Goal: Download file/media

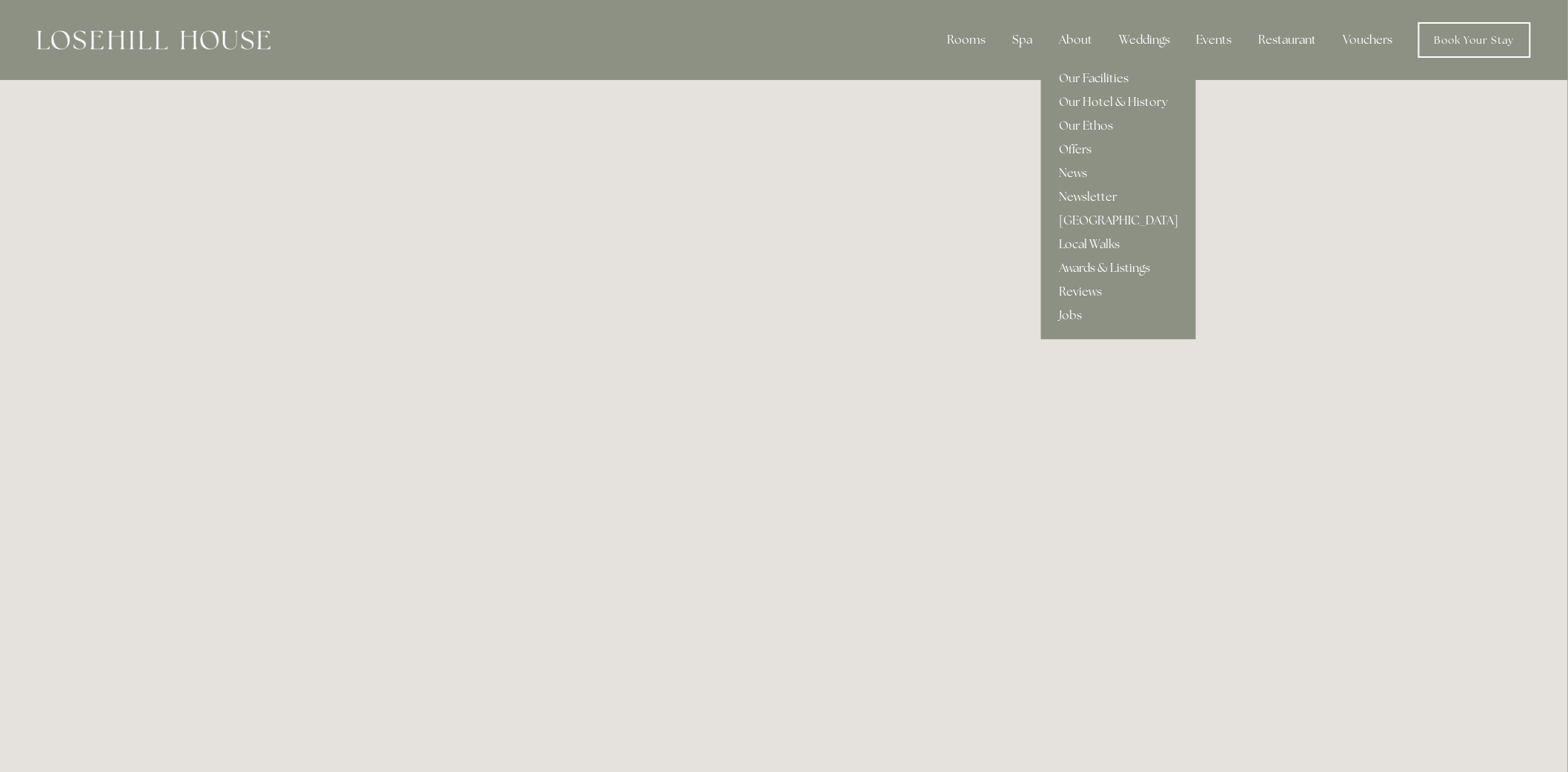
click at [1088, 149] on link "Offers" at bounding box center [1119, 149] width 155 height 23
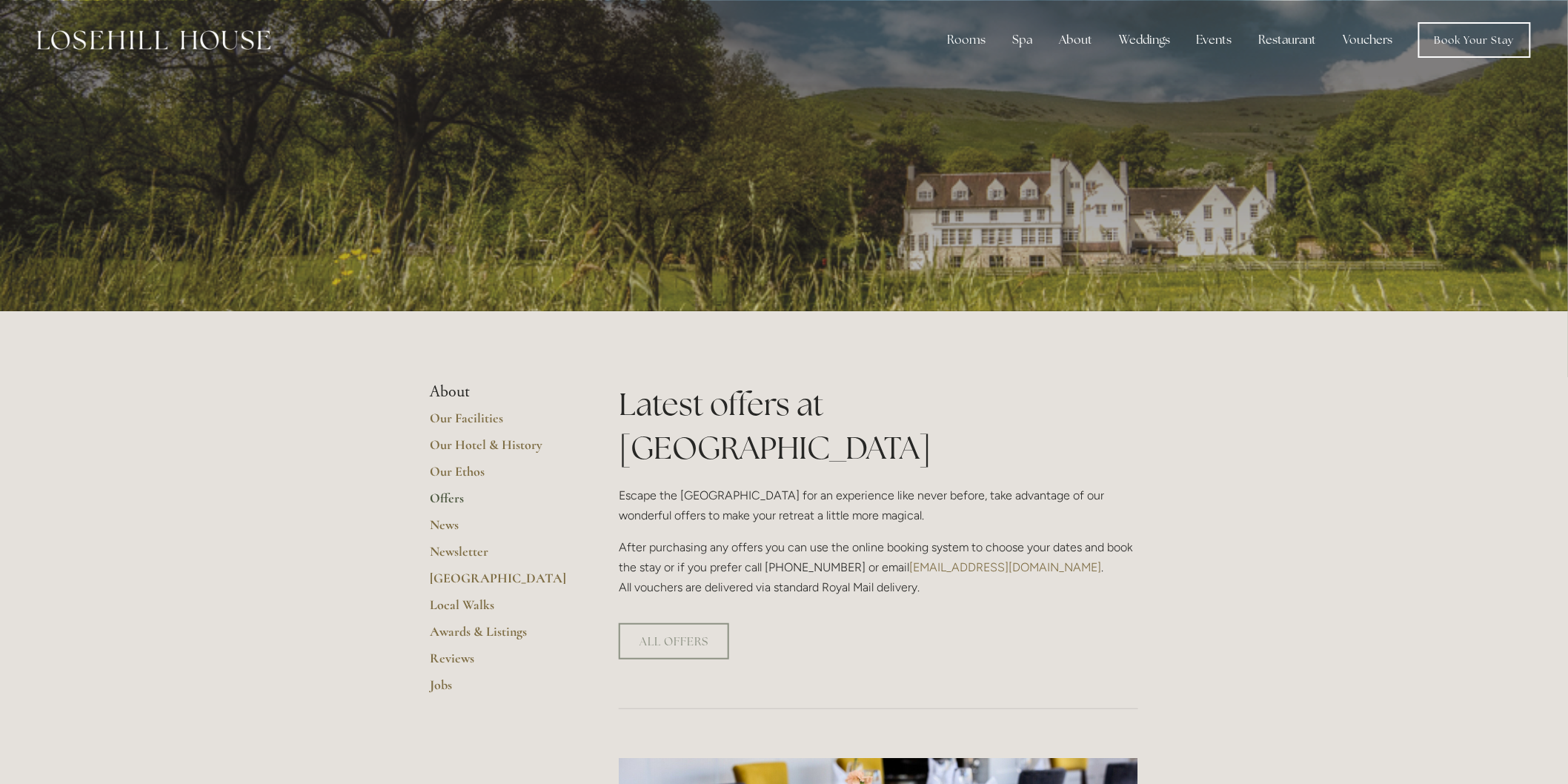
click at [455, 493] on link "Offers" at bounding box center [501, 504] width 141 height 27
click at [1363, 37] on link "Vouchers" at bounding box center [1368, 40] width 74 height 30
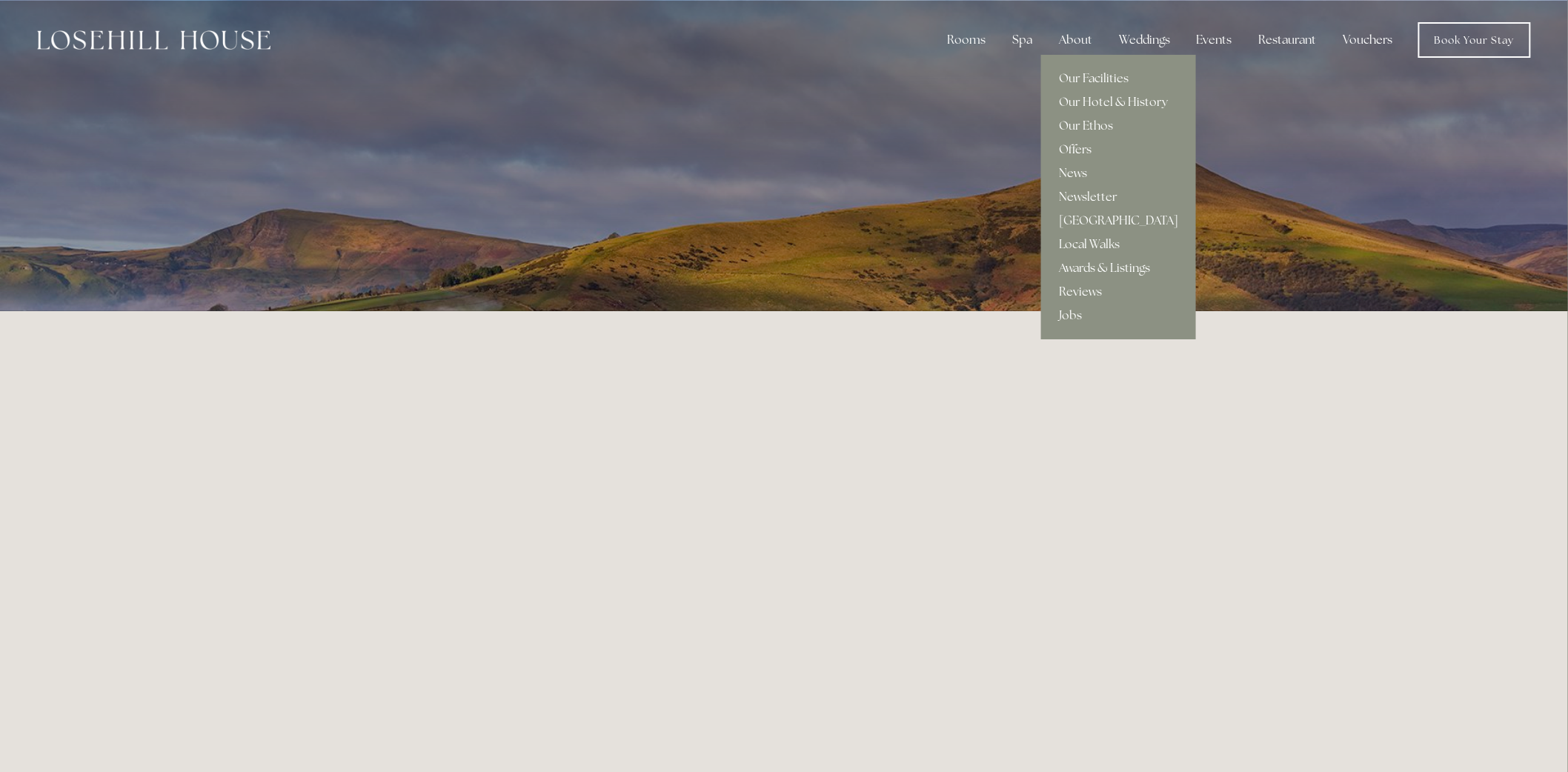
click at [1085, 144] on link "Offers" at bounding box center [1119, 149] width 155 height 23
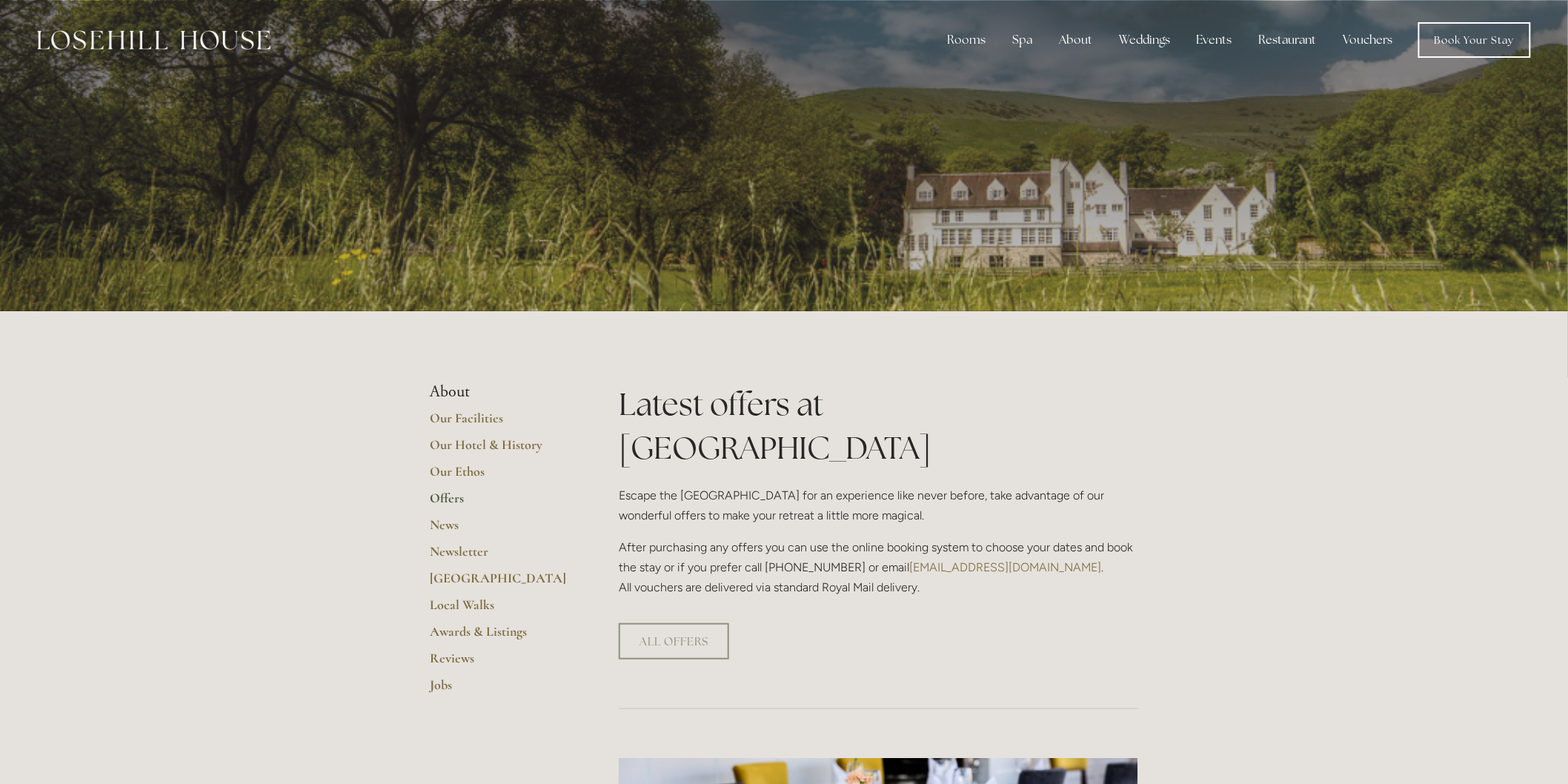
scroll to position [247, 0]
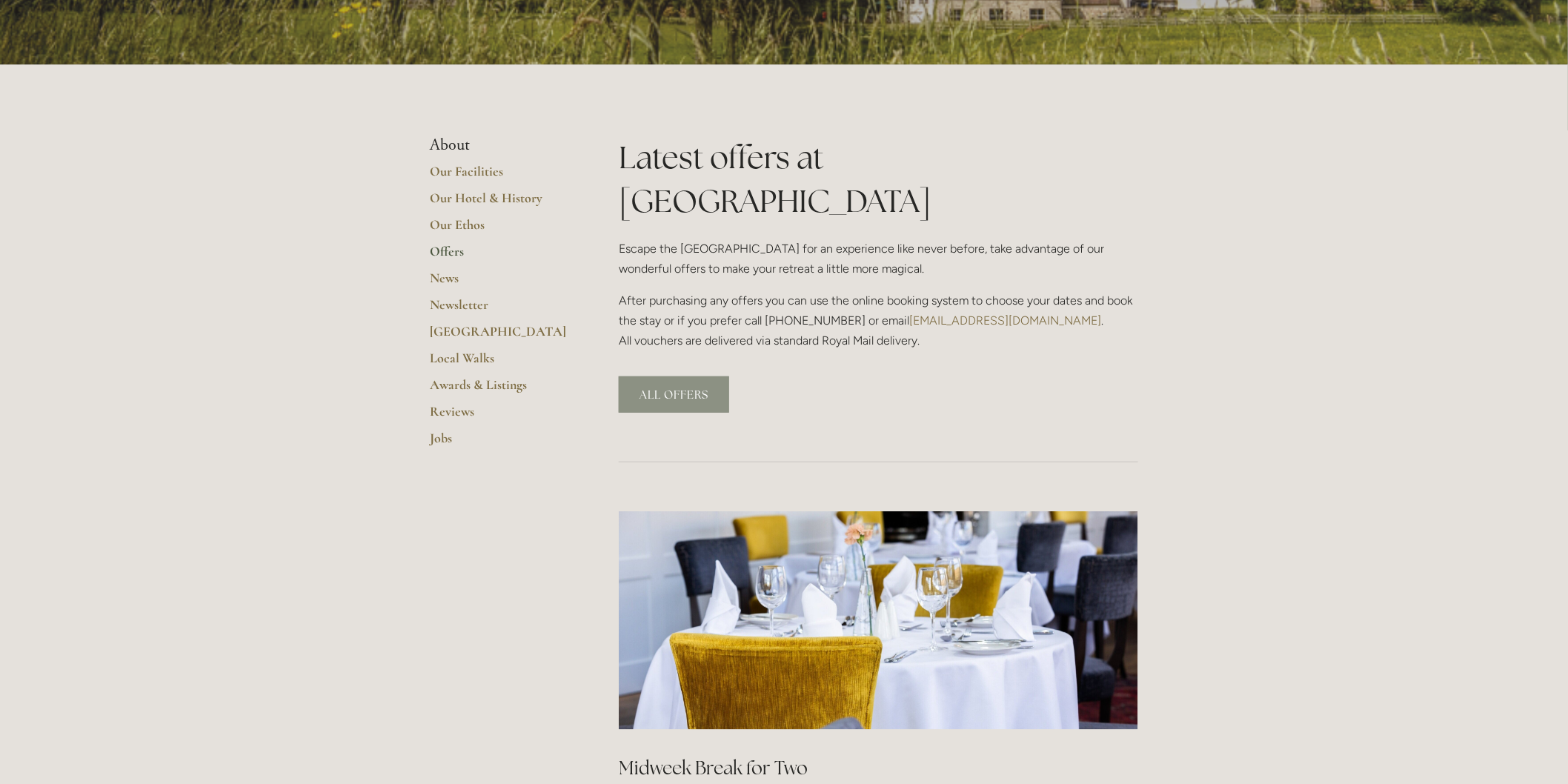
click at [656, 377] on link "ALL OFFERS" at bounding box center [674, 394] width 110 height 36
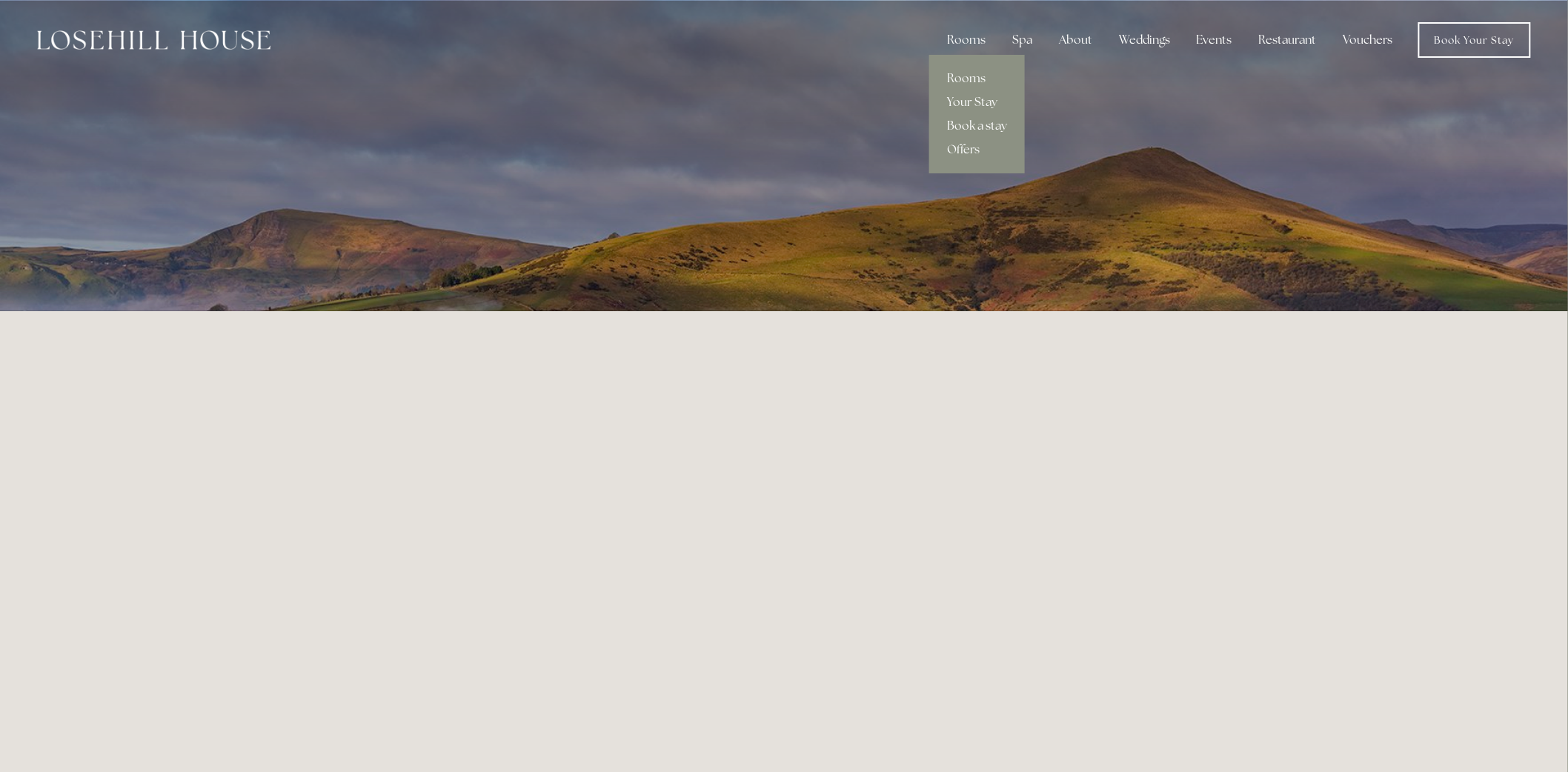
click at [980, 127] on link "Book a stay" at bounding box center [977, 126] width 96 height 23
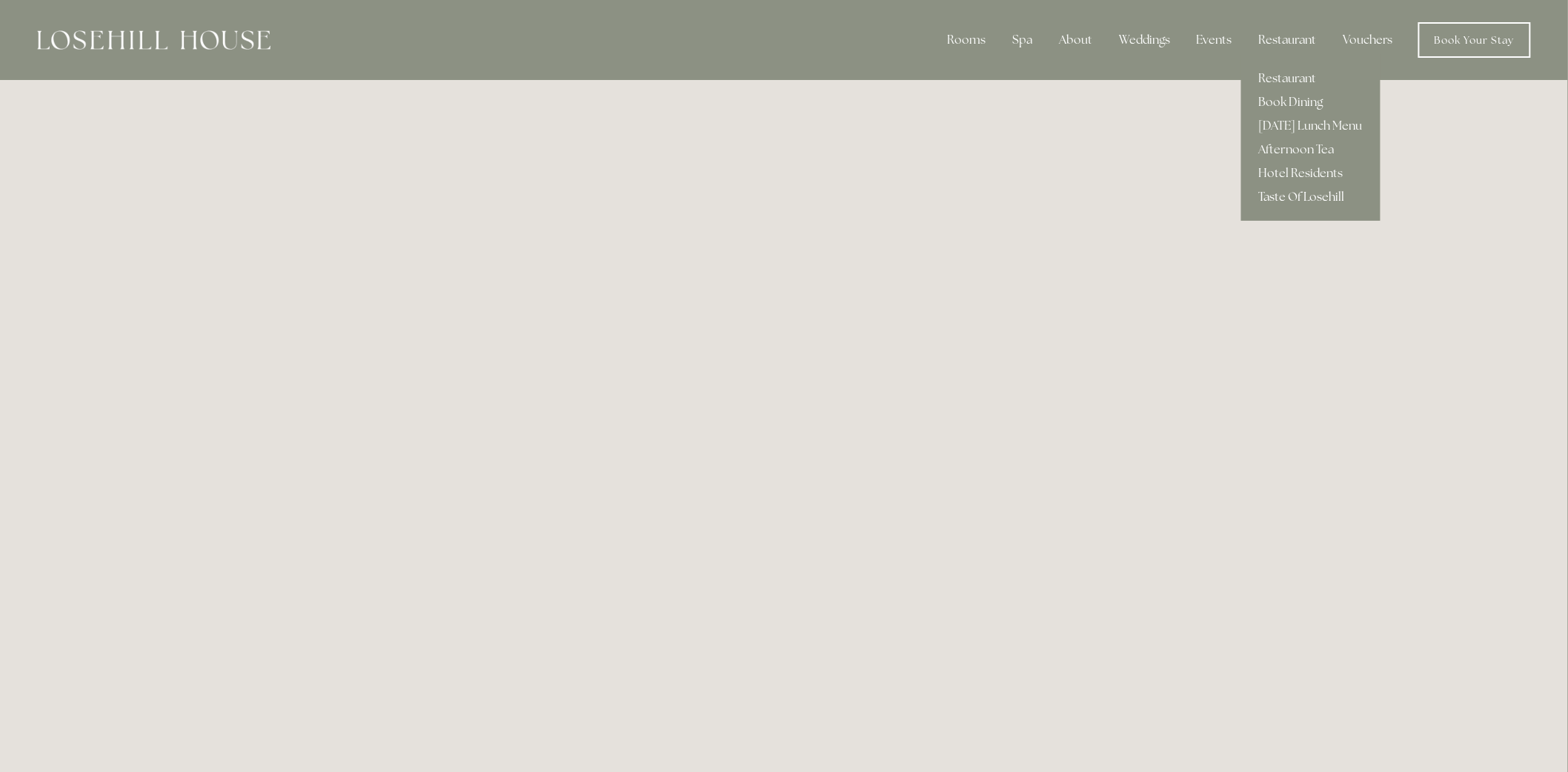
click at [1312, 199] on link "Taste Of Losehill" at bounding box center [1311, 197] width 140 height 23
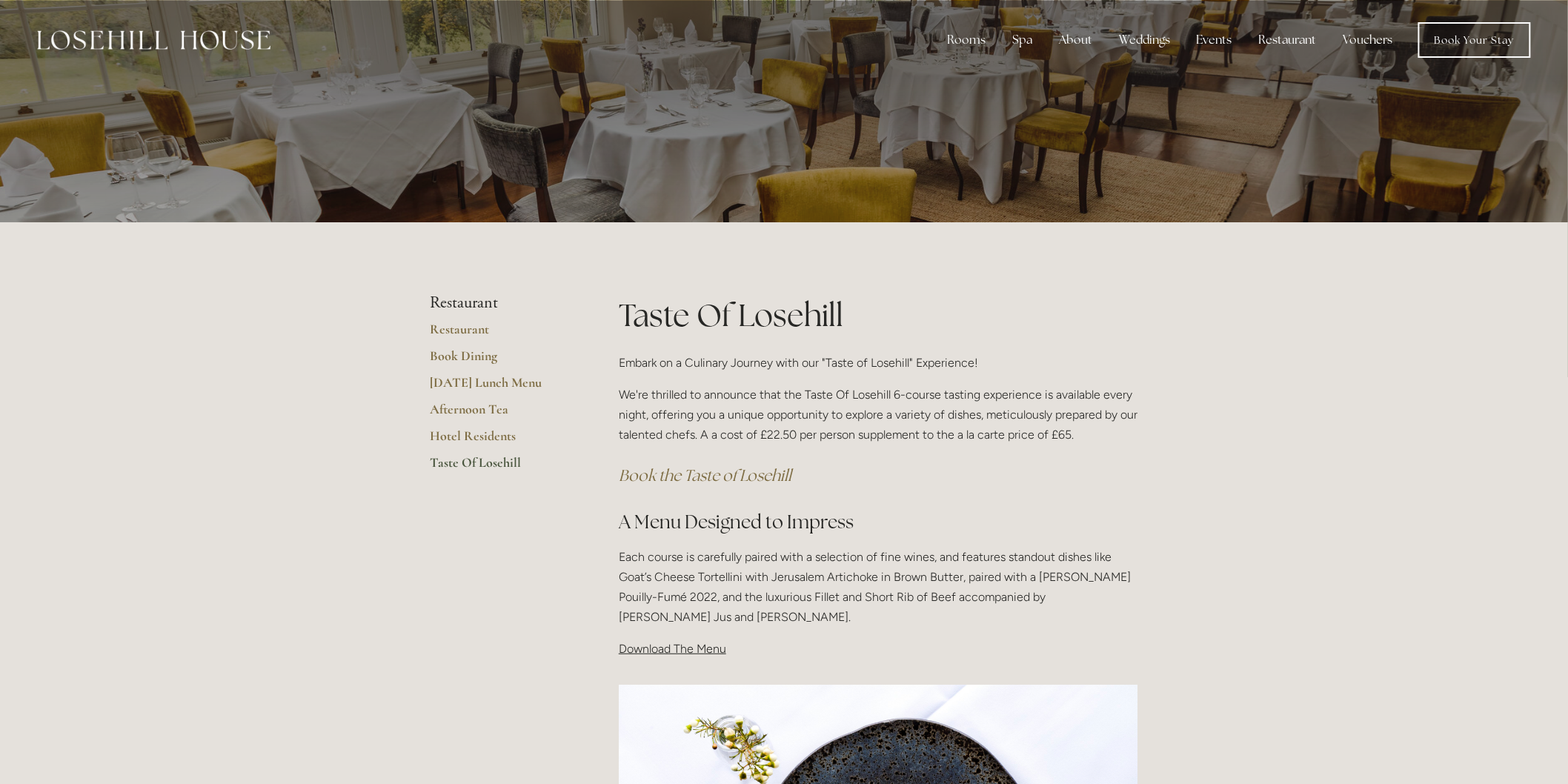
click at [703, 657] on p "Download The Menu" at bounding box center [879, 648] width 519 height 20
click at [702, 649] on span "Download The Menu" at bounding box center [673, 648] width 108 height 15
click at [679, 646] on span "Download The Menu" at bounding box center [673, 648] width 108 height 15
click at [644, 647] on span "Download The Menu" at bounding box center [673, 648] width 108 height 15
click at [652, 647] on span "Download The Menu" at bounding box center [673, 648] width 108 height 15
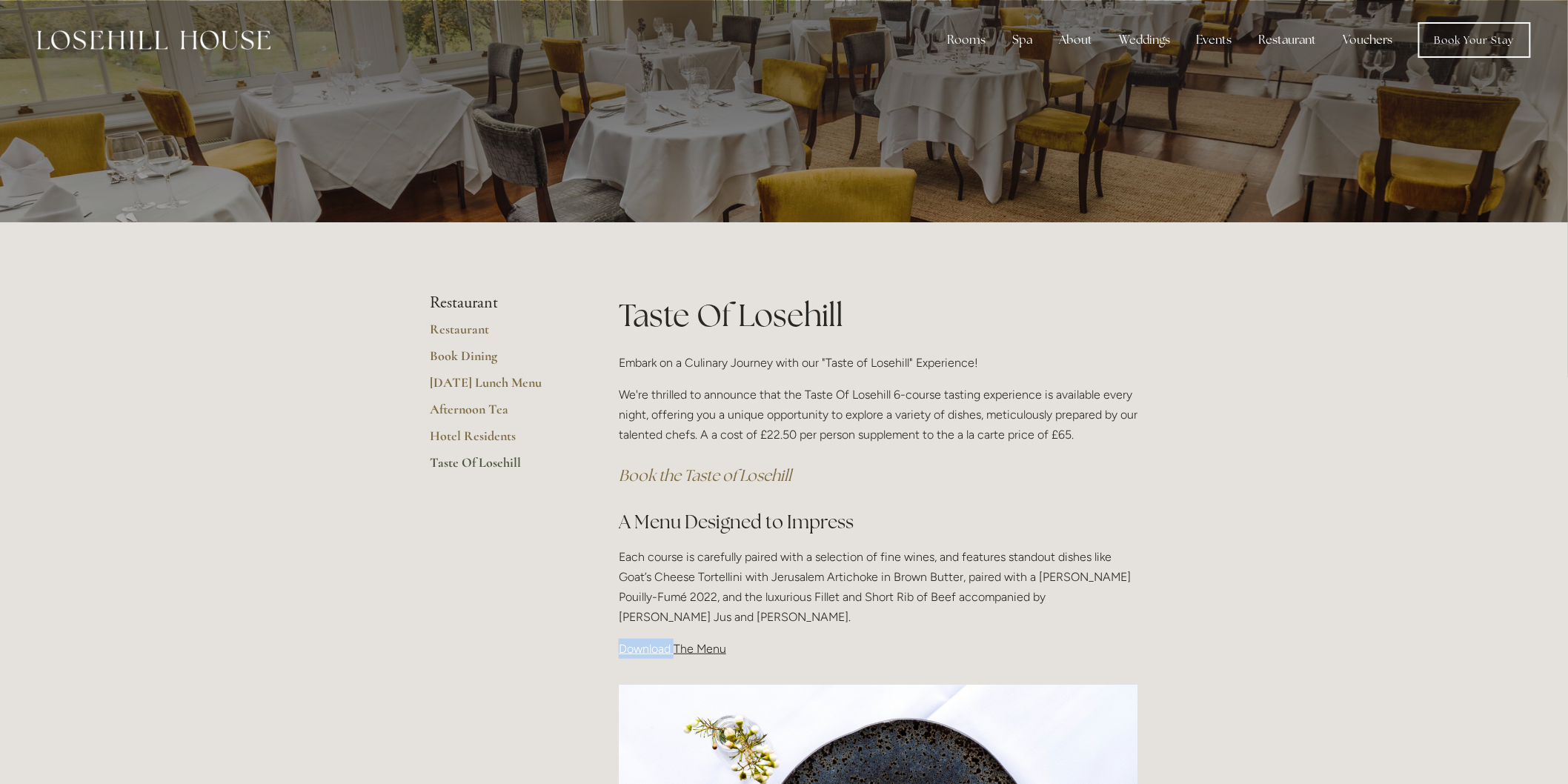
click at [652, 647] on span "Download The Menu" at bounding box center [673, 648] width 108 height 15
click at [849, 643] on p "Download The Menu" at bounding box center [879, 648] width 519 height 20
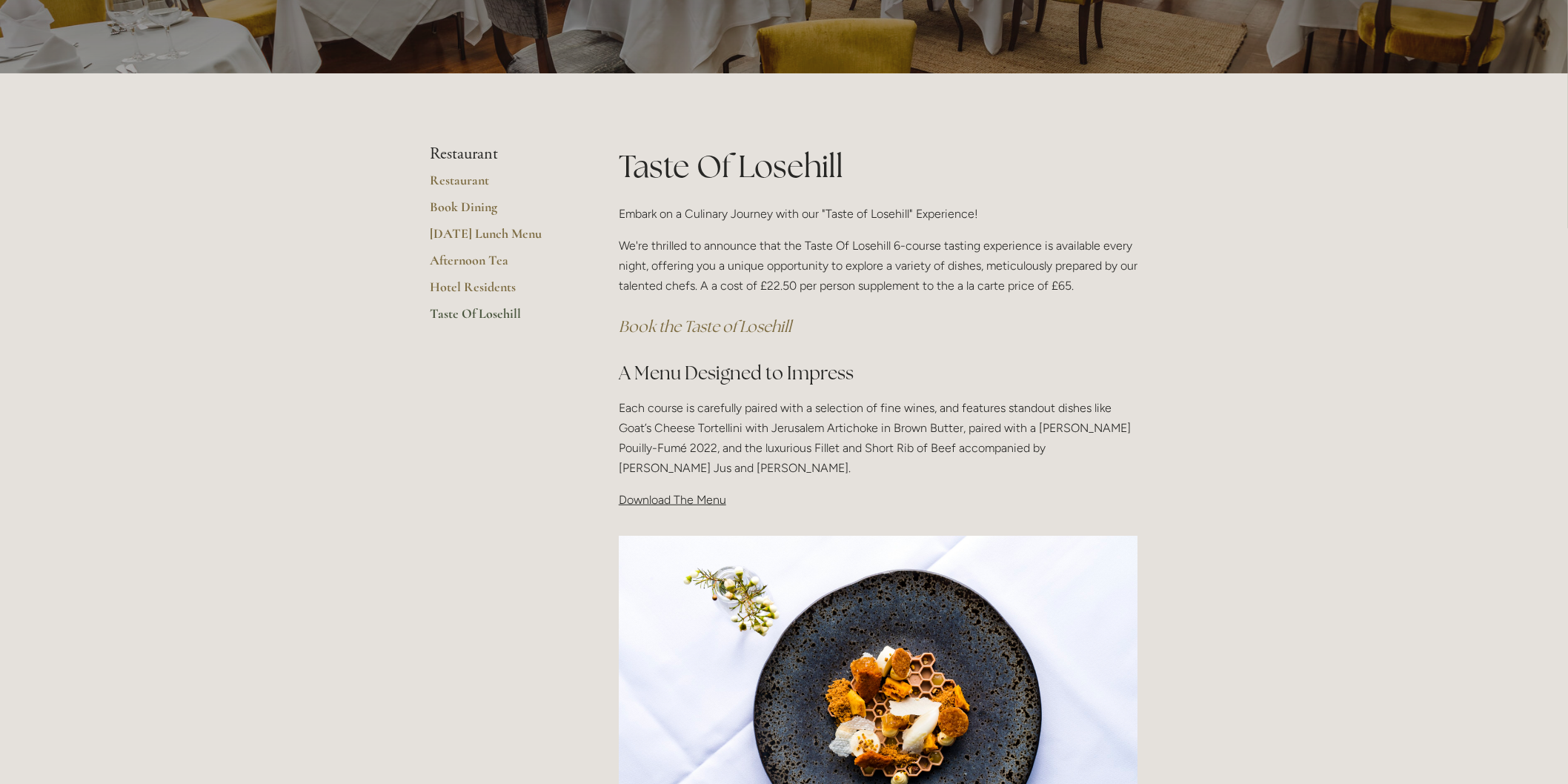
scroll to position [165, 0]
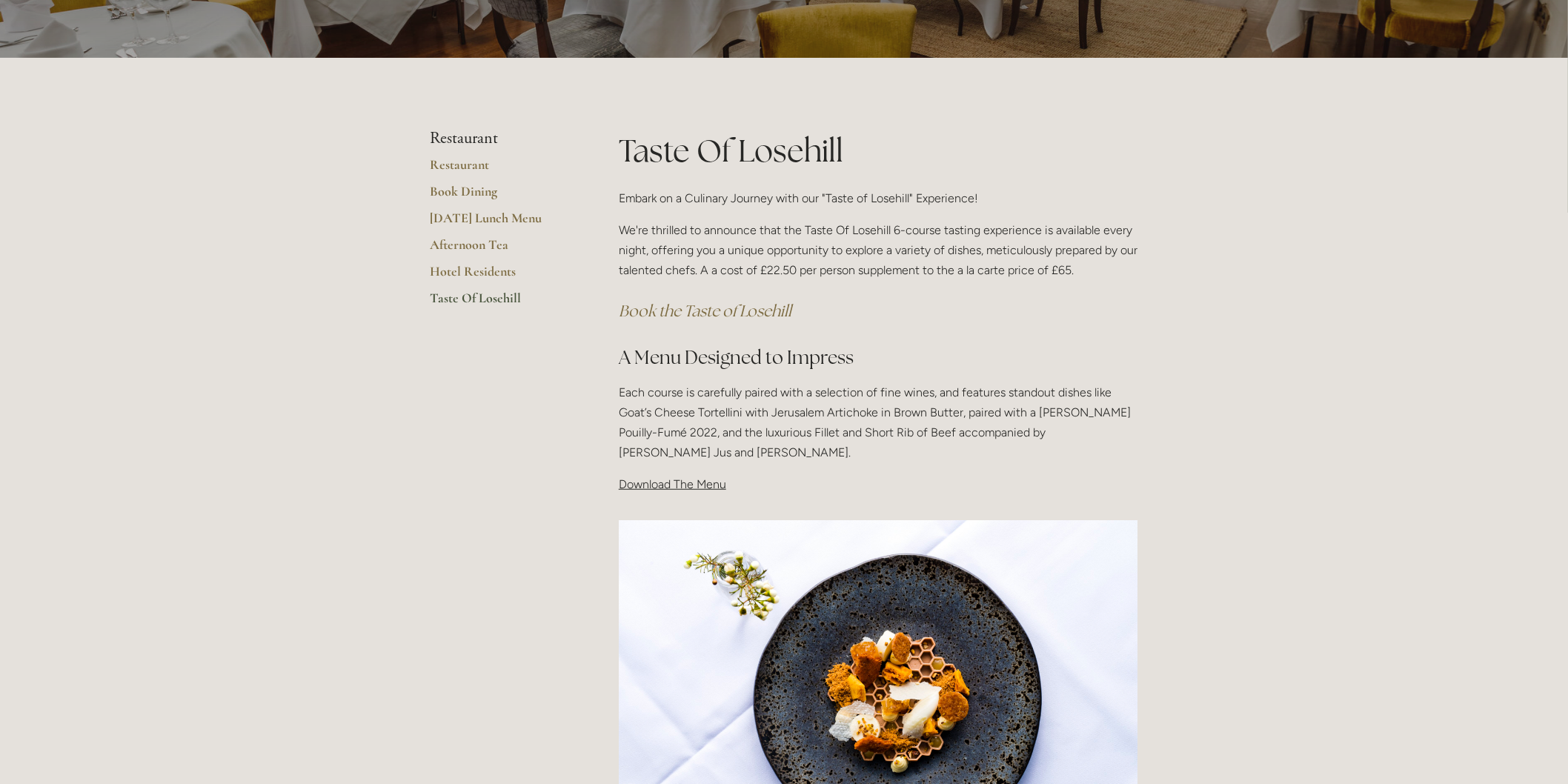
click at [674, 487] on span "Download The Menu" at bounding box center [673, 485] width 108 height 15
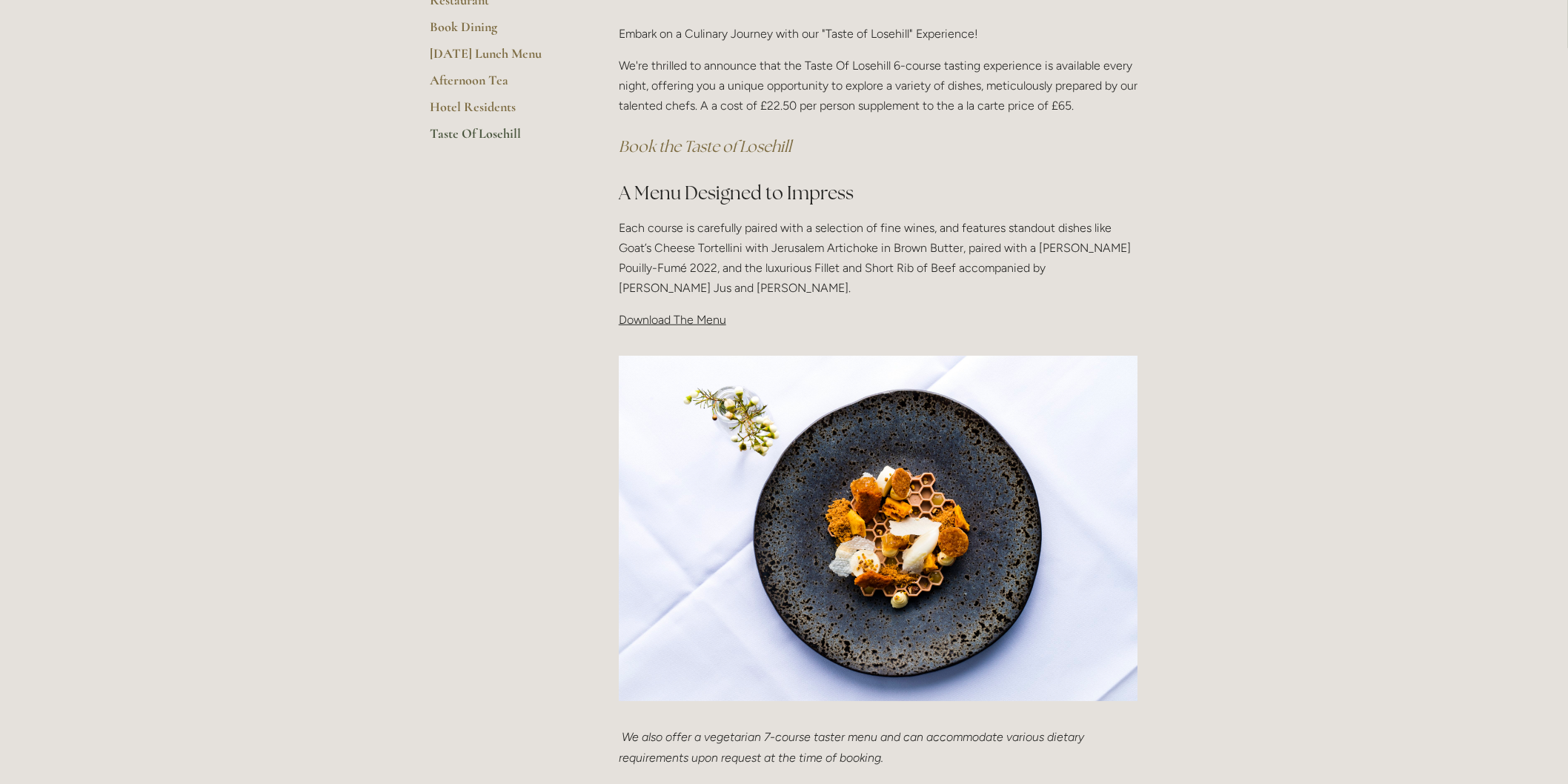
scroll to position [247, 0]
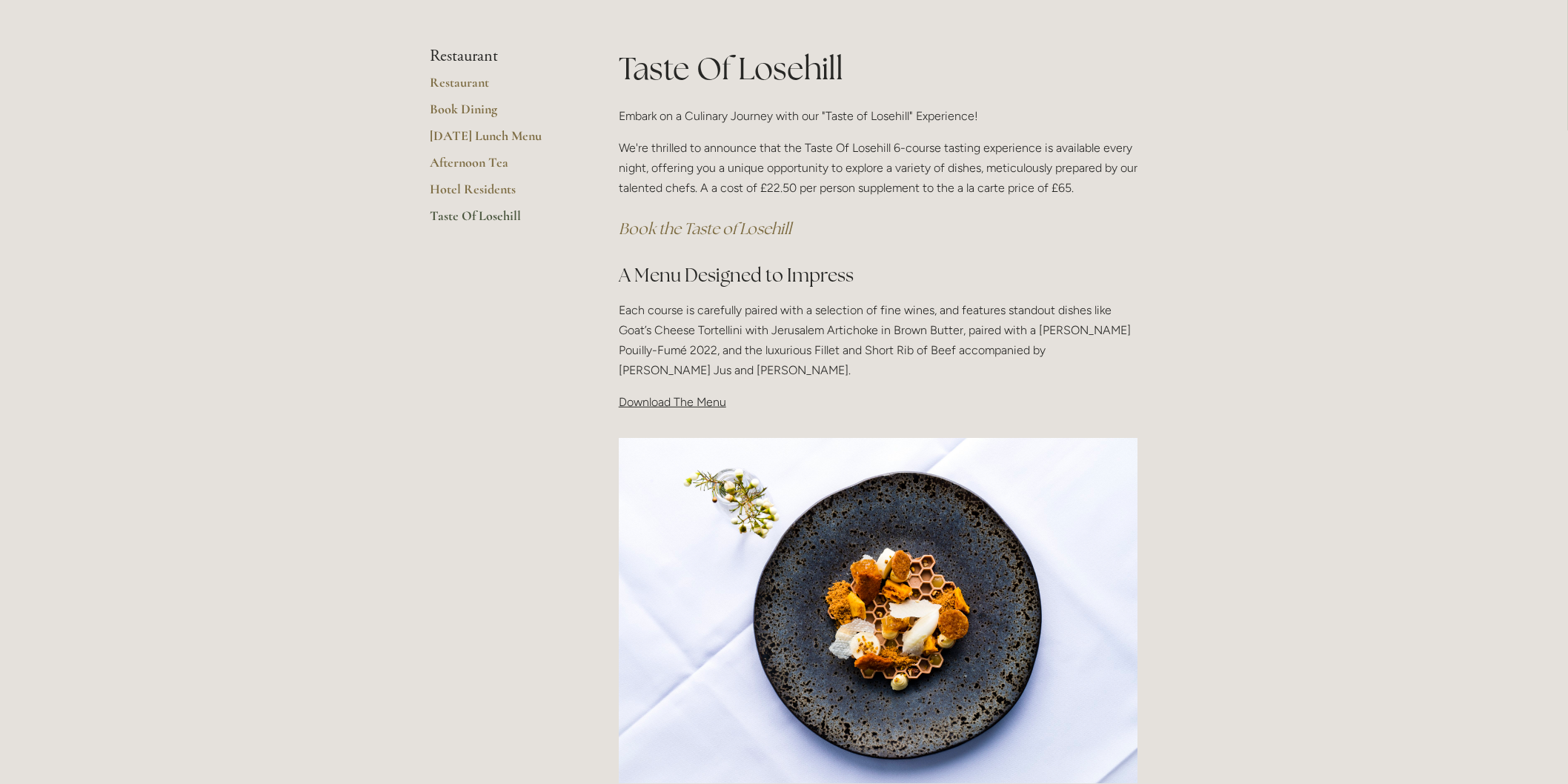
click at [695, 408] on span "Download The Menu" at bounding box center [673, 402] width 108 height 15
click at [695, 403] on span "Download The Menu" at bounding box center [673, 402] width 108 height 15
click at [647, 398] on span "Download The Menu" at bounding box center [673, 402] width 108 height 15
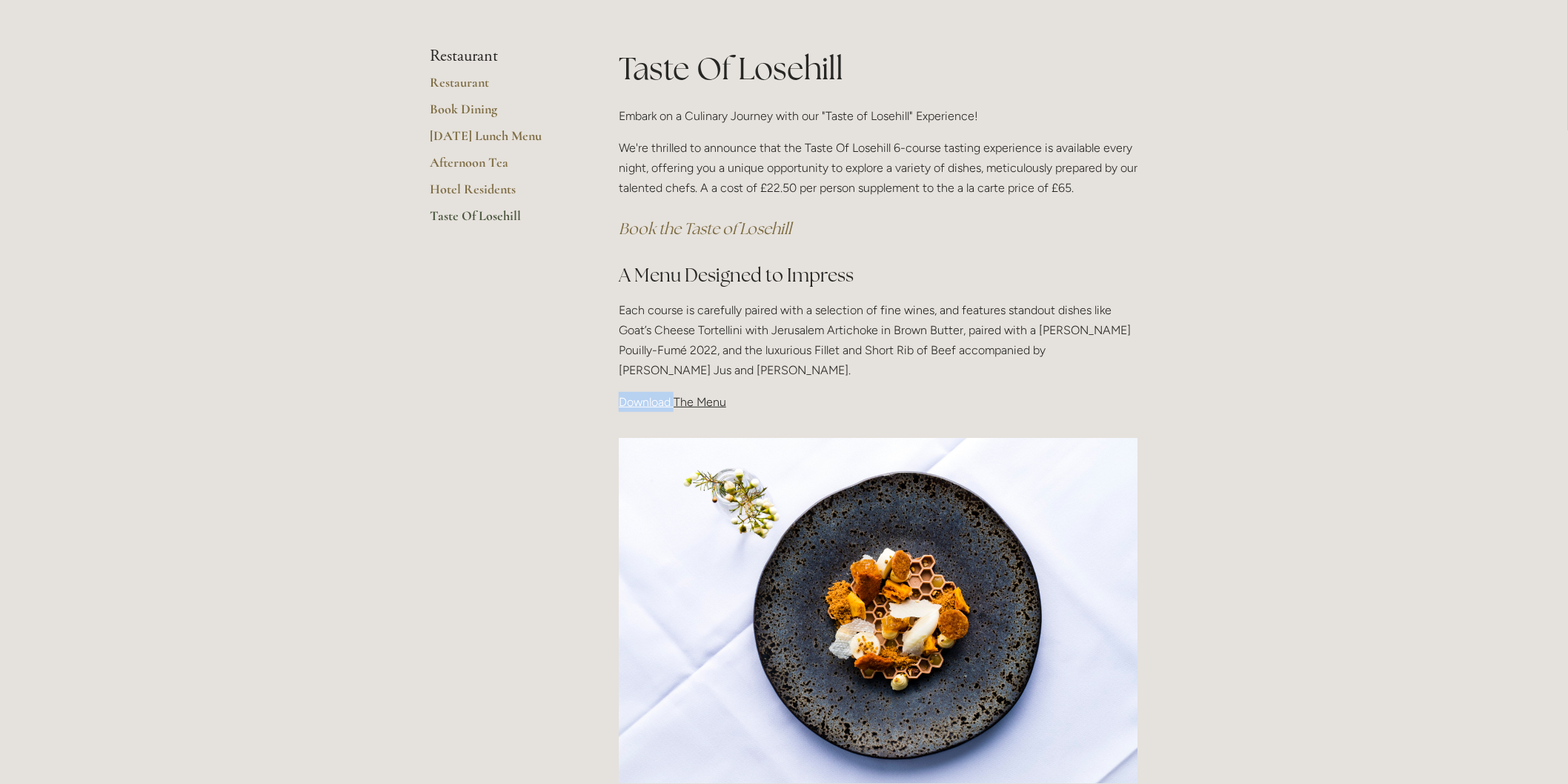
click at [647, 398] on span "Download The Menu" at bounding box center [673, 402] width 108 height 15
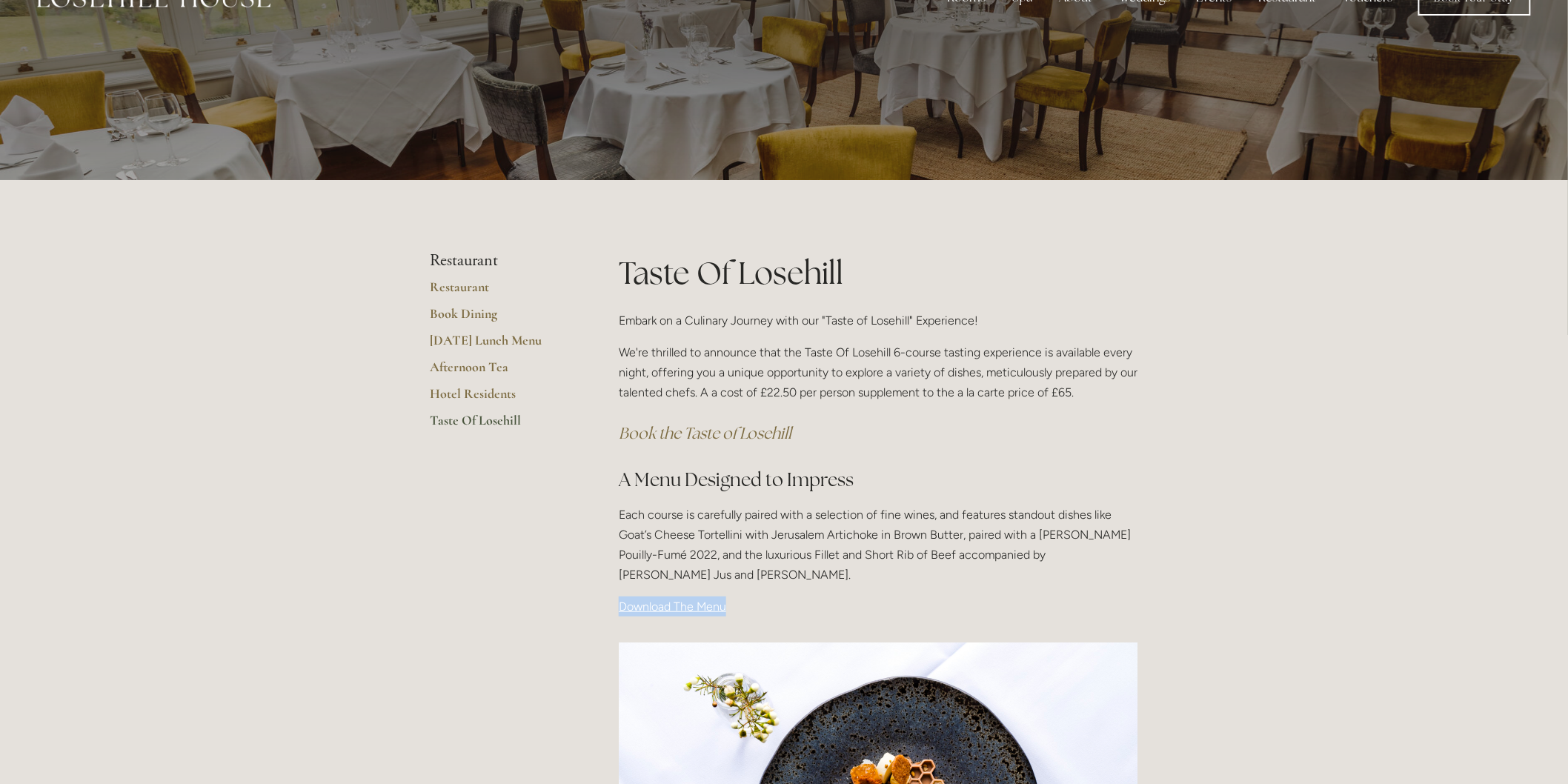
scroll to position [0, 0]
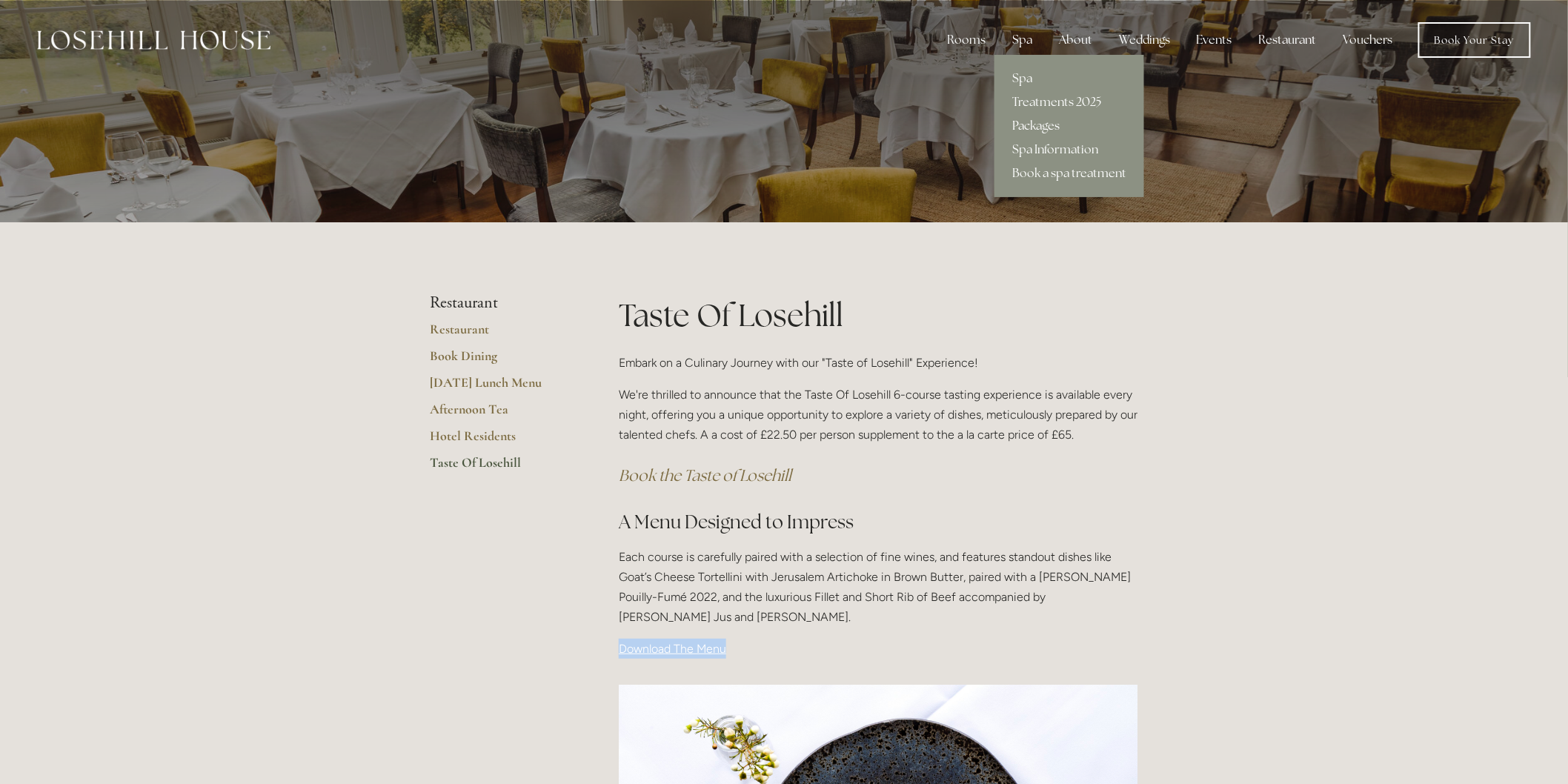
click at [1048, 115] on link "Packages" at bounding box center [1069, 126] width 149 height 23
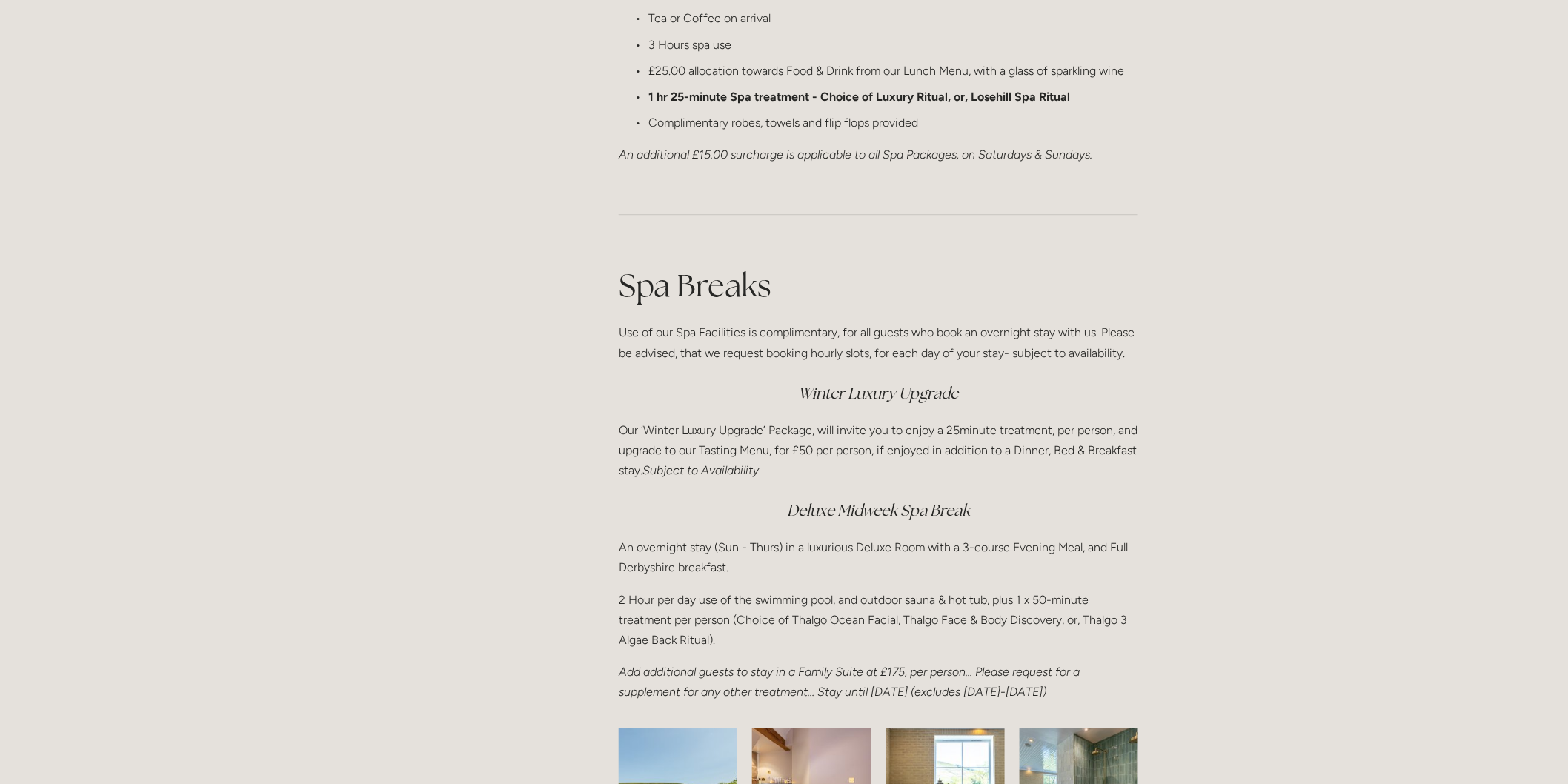
scroll to position [1729, 0]
